Goal: Transaction & Acquisition: Purchase product/service

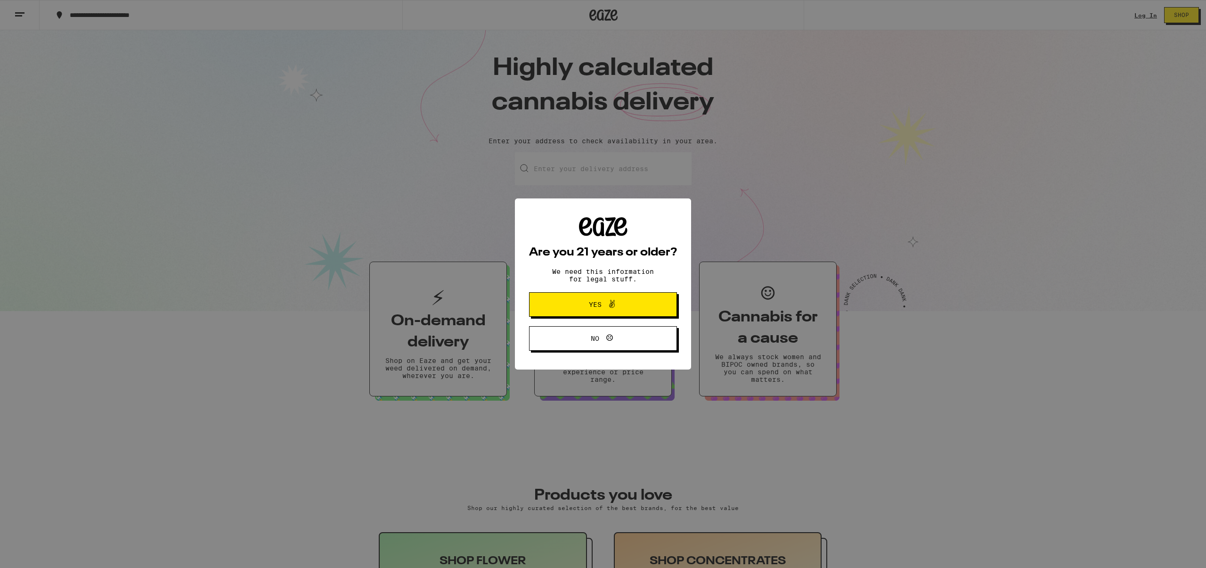
click at [619, 307] on span "Yes" at bounding box center [603, 304] width 72 height 12
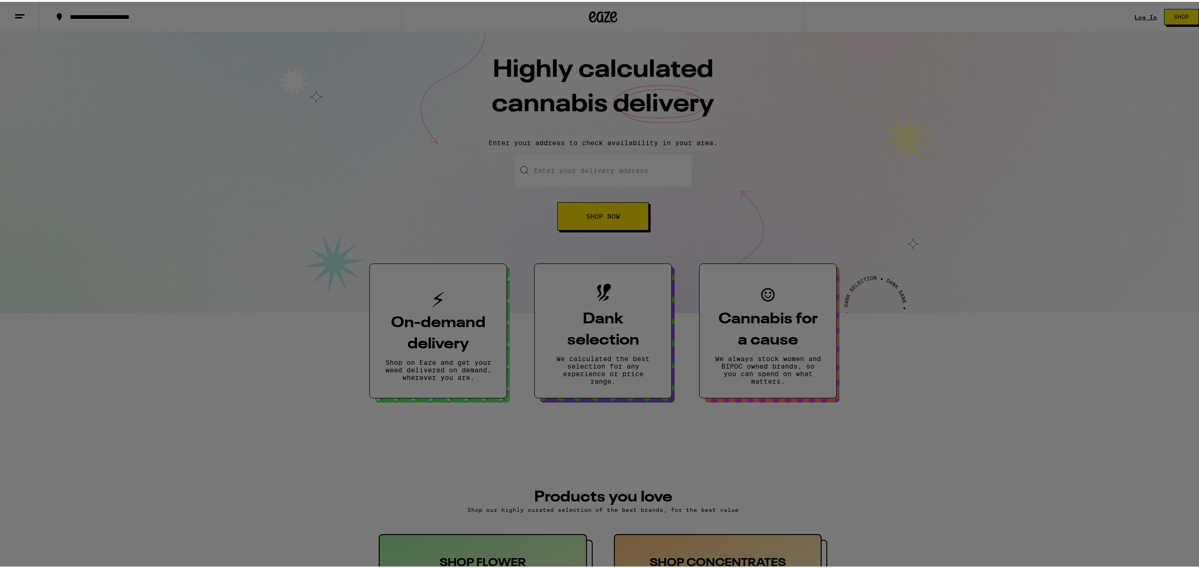
click at [1106, 92] on div at bounding box center [603, 284] width 1206 height 568
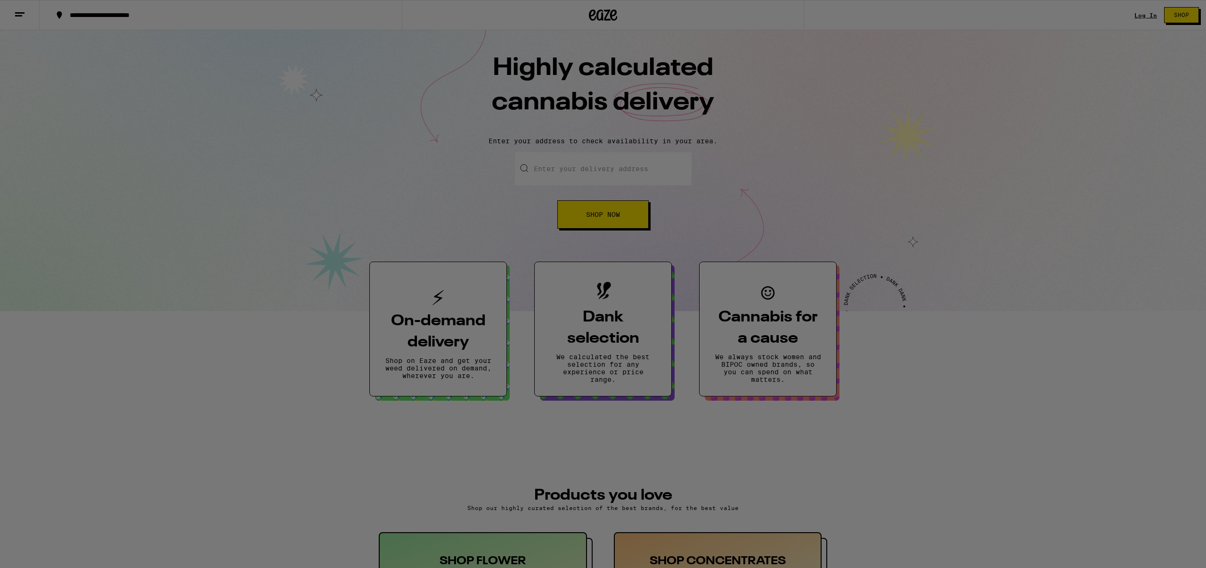
click at [1137, 13] on div at bounding box center [603, 284] width 1206 height 568
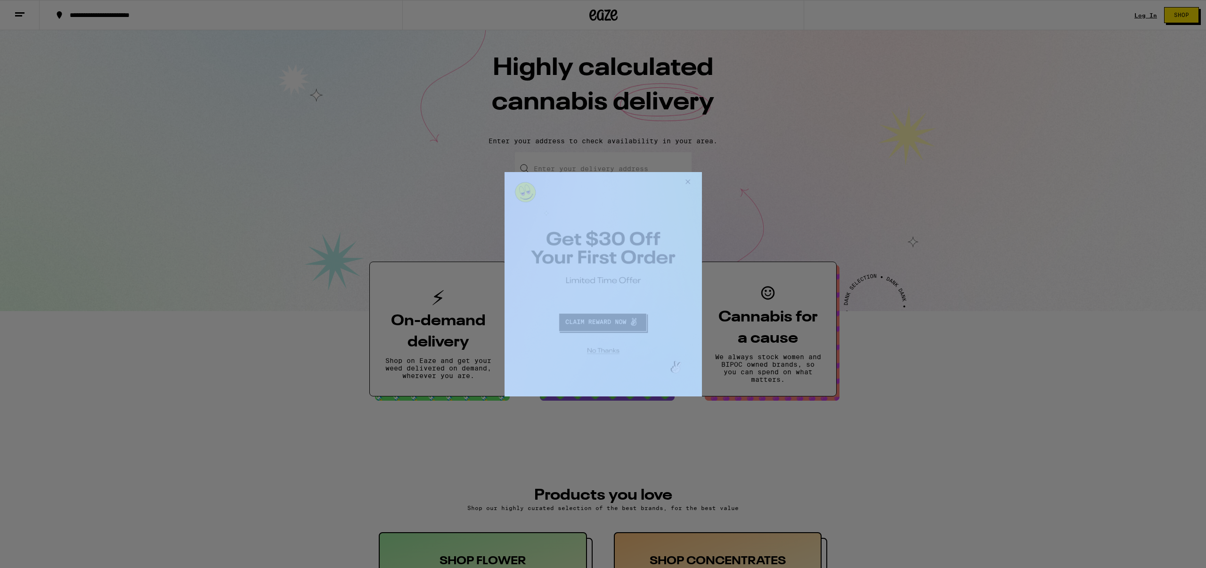
click at [1137, 13] on div at bounding box center [603, 284] width 1206 height 568
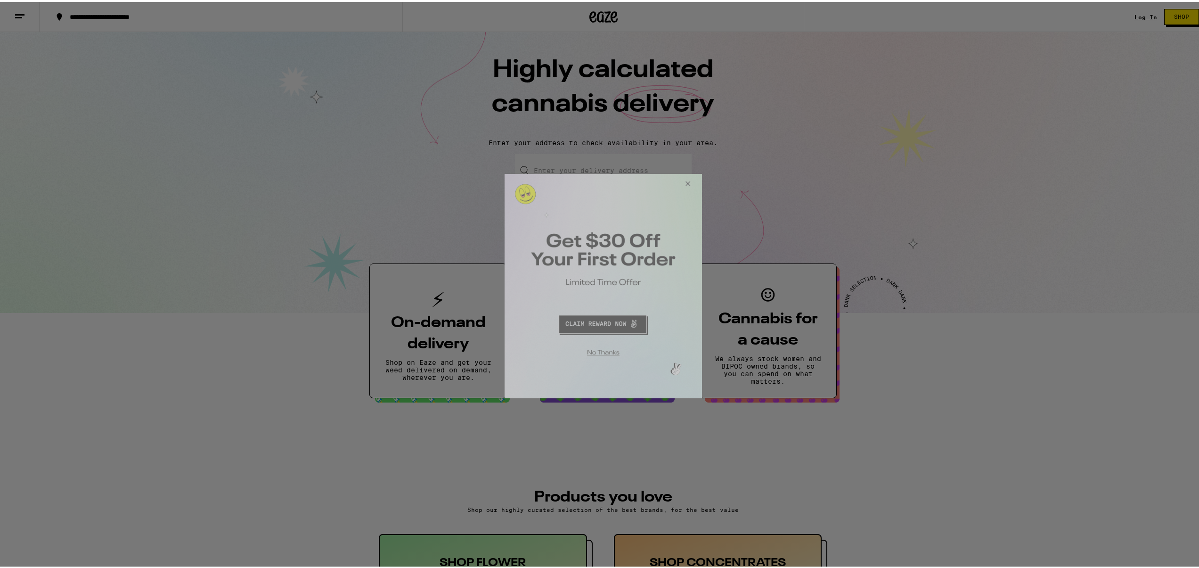
click at [689, 181] on button "Close Modal" at bounding box center [685, 184] width 25 height 23
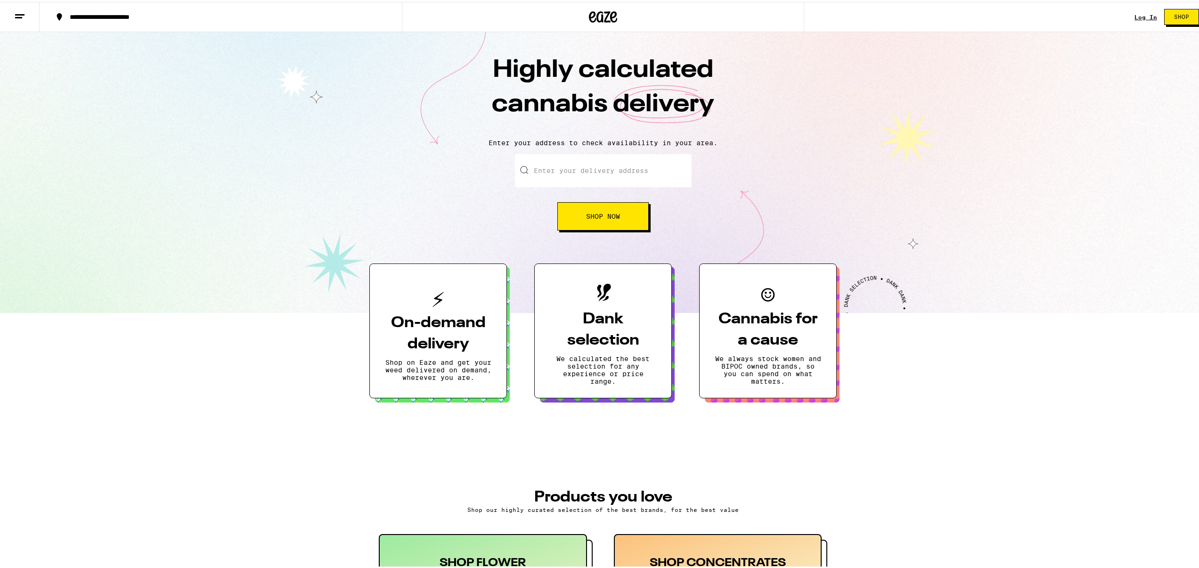
click at [1144, 15] on link "Log In" at bounding box center [1146, 15] width 23 height 6
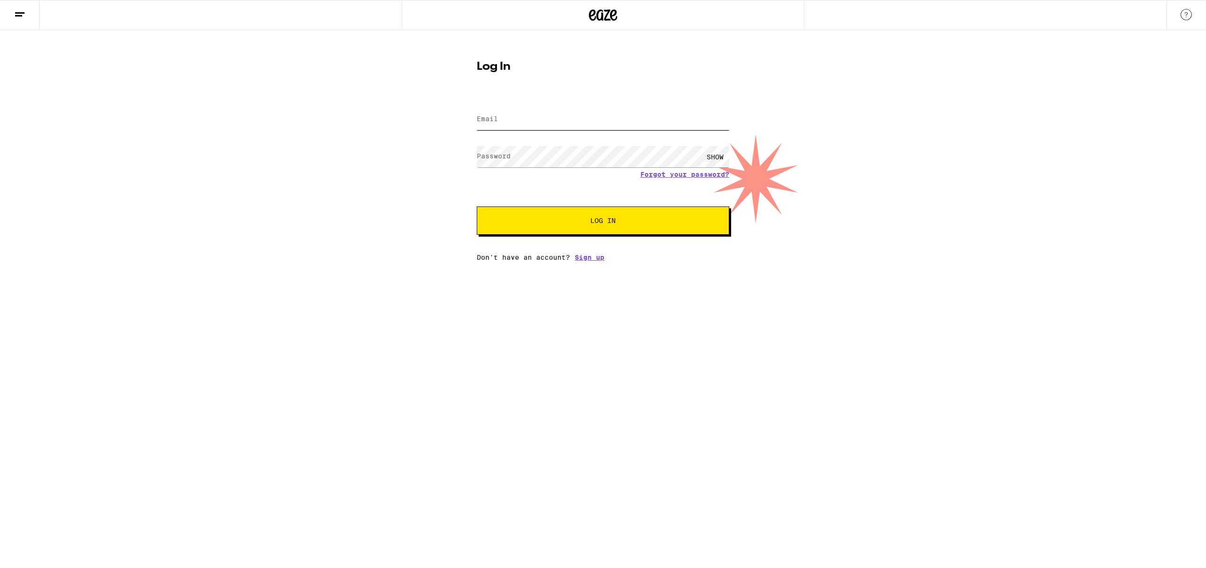
type input "[EMAIL_ADDRESS][DOMAIN_NAME]"
click at [542, 227] on button "Log In" at bounding box center [603, 220] width 253 height 28
